Goal: Check status: Check status

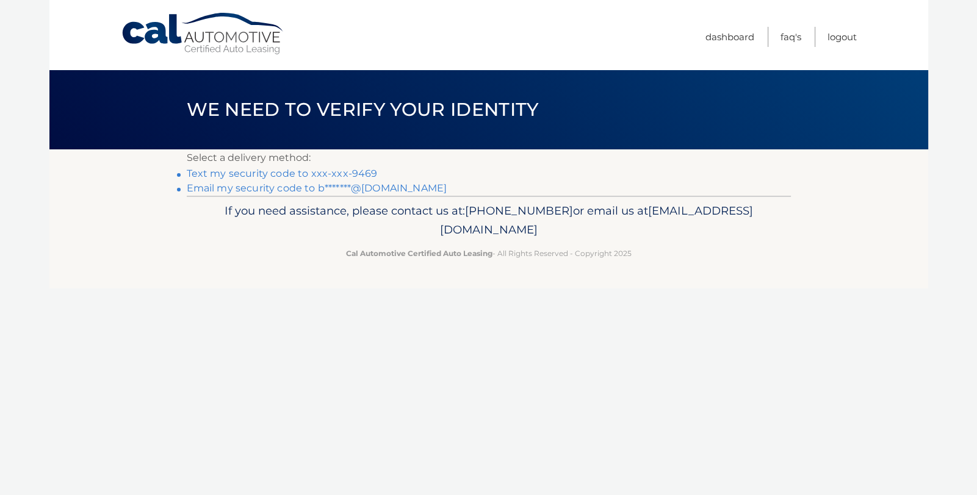
click at [351, 176] on link "Text my security code to xxx-xxx-9469" at bounding box center [282, 174] width 191 height 12
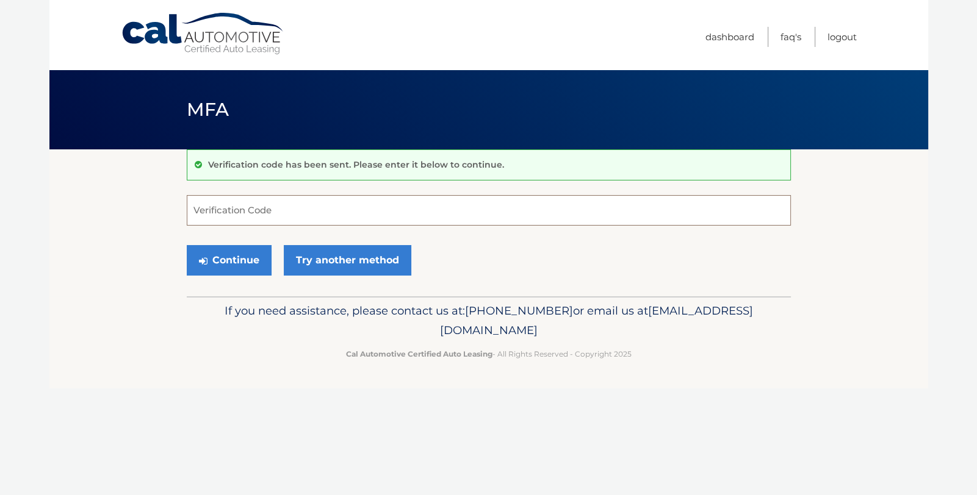
click at [376, 211] on input "Verification Code" at bounding box center [489, 210] width 604 height 31
type input "3644479"
click at [226, 260] on button "Continue" at bounding box center [229, 260] width 85 height 31
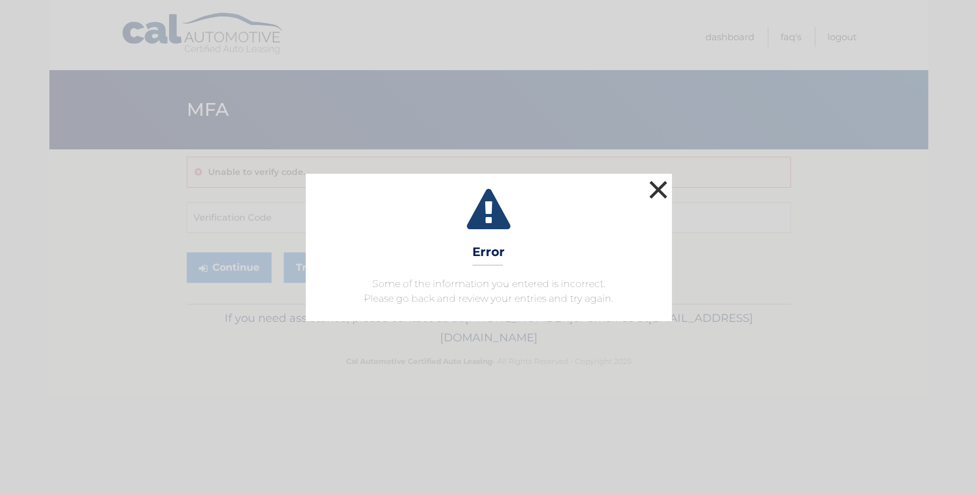
click at [653, 184] on button "×" at bounding box center [658, 190] width 24 height 24
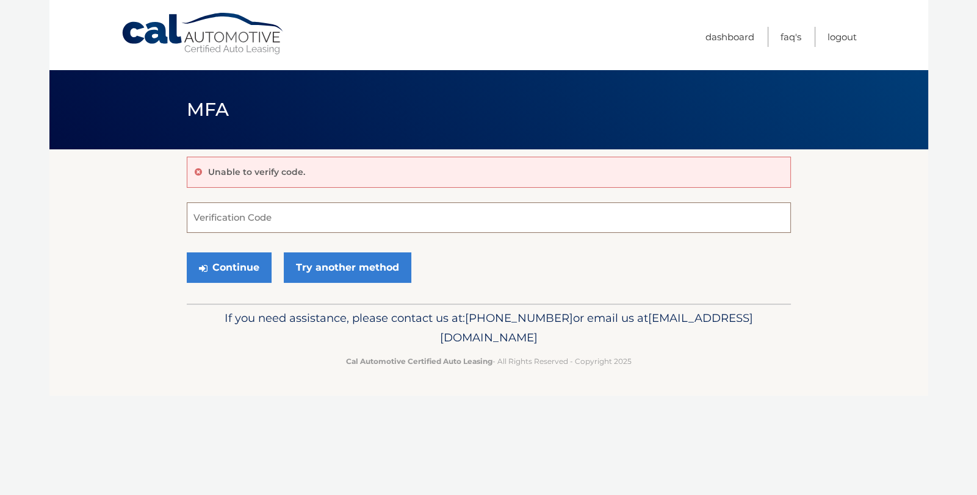
click at [277, 212] on input "Verification Code" at bounding box center [489, 218] width 604 height 31
type input "364449"
click at [241, 274] on button "Continue" at bounding box center [229, 268] width 85 height 31
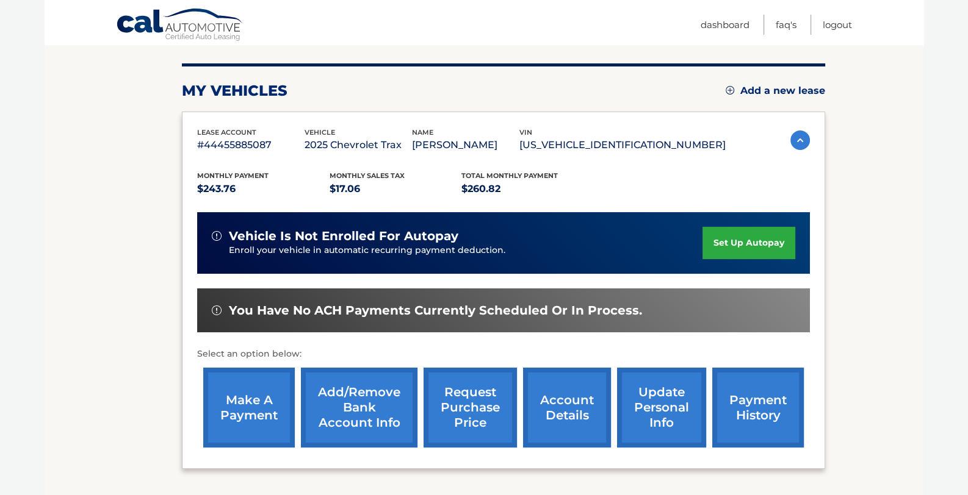
scroll to position [142, 0]
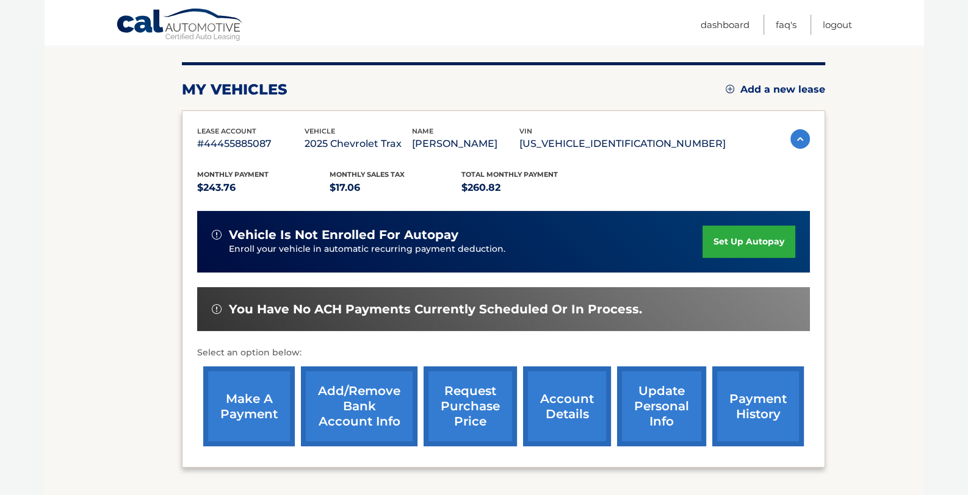
click at [739, 414] on link "payment history" at bounding box center [758, 407] width 92 height 80
